Goal: Transaction & Acquisition: Book appointment/travel/reservation

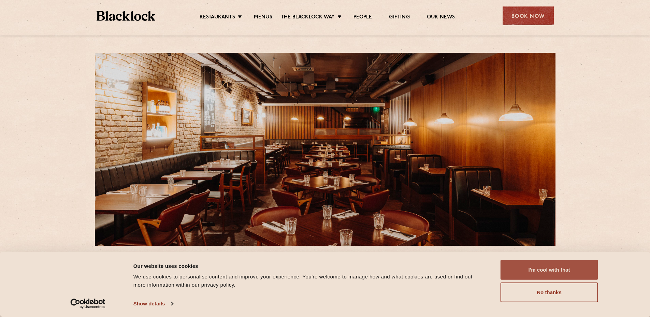
click at [531, 266] on button "I'm cool with that" at bounding box center [550, 270] width 98 height 20
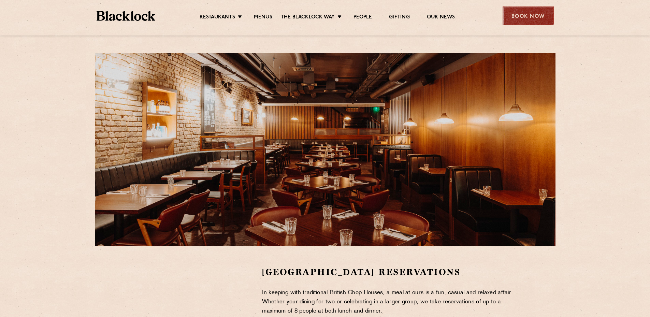
click at [534, 14] on div "Book Now" at bounding box center [528, 15] width 51 height 19
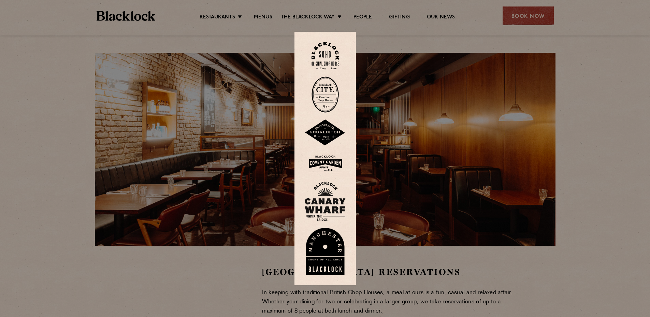
click at [335, 164] on img at bounding box center [325, 164] width 41 height 22
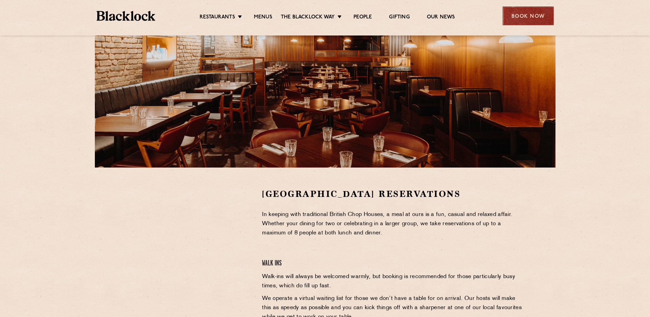
scroll to position [75, 0]
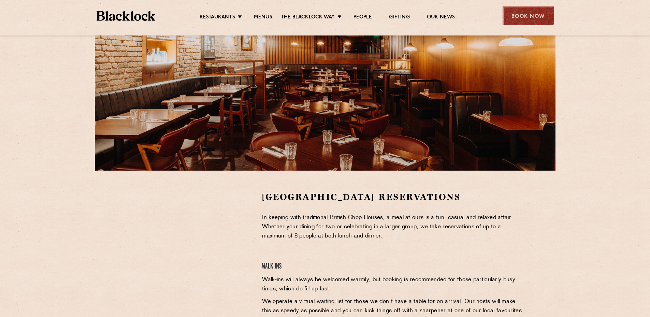
click at [526, 19] on div "Book Now" at bounding box center [528, 15] width 51 height 19
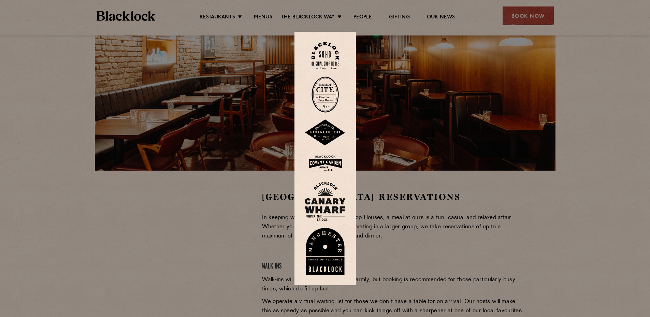
click at [333, 163] on img at bounding box center [325, 164] width 41 height 22
